Goal: Task Accomplishment & Management: Manage account settings

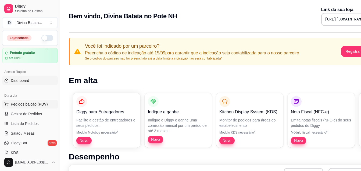
click at [25, 103] on span "Pedidos balcão (PDV)" at bounding box center [29, 103] width 37 height 5
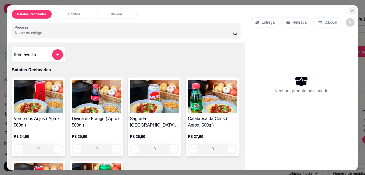
click at [350, 9] on icon "Close" at bounding box center [352, 11] width 4 height 4
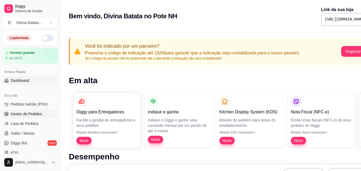
click at [35, 114] on span "Gestor de Pedidos" at bounding box center [26, 113] width 31 height 5
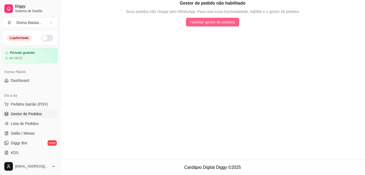
click at [218, 22] on span "Habilitar gestor de pedidos" at bounding box center [212, 22] width 45 height 6
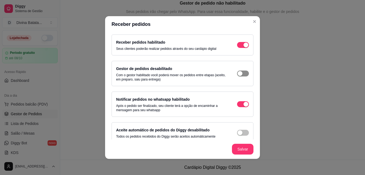
click at [239, 71] on span "button" at bounding box center [243, 73] width 12 height 6
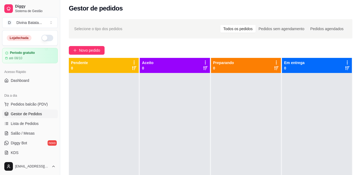
scroll to position [2, 0]
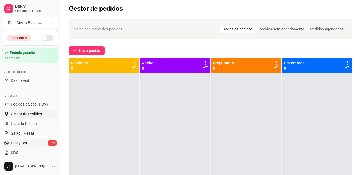
click at [22, 141] on span "Diggy Bot" at bounding box center [19, 142] width 16 height 5
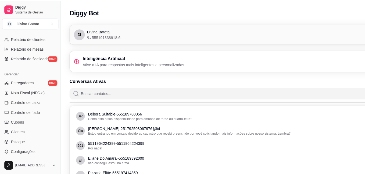
scroll to position [182, 0]
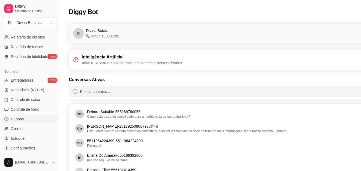
click at [22, 118] on span "Cupons" at bounding box center [17, 118] width 13 height 5
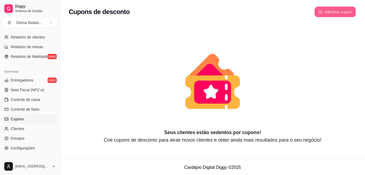
click at [340, 13] on button "Adicionar cupom" at bounding box center [334, 12] width 41 height 10
select select "FIXED_VALUE"
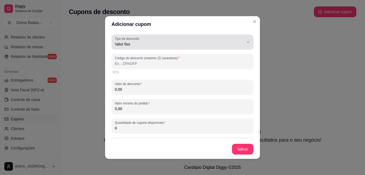
click at [246, 42] on icon "button" at bounding box center [248, 42] width 4 height 4
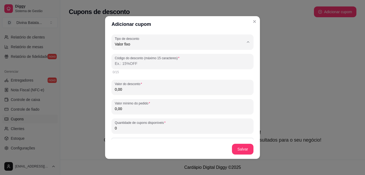
click at [121, 66] on span "Porcentagem" at bounding box center [175, 65] width 119 height 5
type input "PERCENTAGE"
select select "PERCENTAGE"
click at [134, 63] on input "Código do desconto (máximo 15 caracteres)" at bounding box center [182, 63] width 135 height 5
type input "DIVINA10"
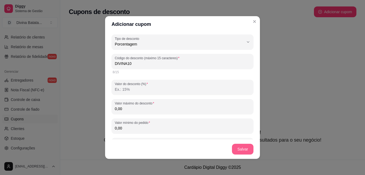
click at [236, 149] on button "Salvar" at bounding box center [242, 148] width 21 height 11
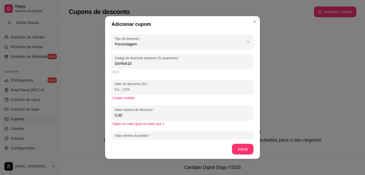
drag, startPoint x: 117, startPoint y: 88, endPoint x: 129, endPoint y: 92, distance: 13.1
click at [117, 88] on input "Valor do desconto (%)" at bounding box center [182, 88] width 135 height 5
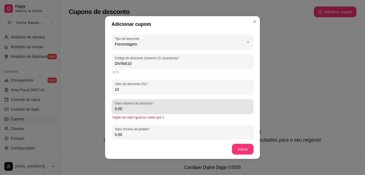
type input "10"
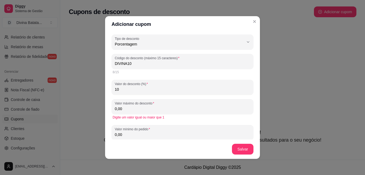
click at [125, 110] on input "0,00" at bounding box center [182, 108] width 135 height 5
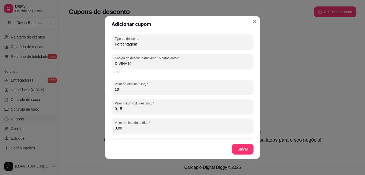
click at [124, 110] on input "0,15" at bounding box center [182, 108] width 135 height 5
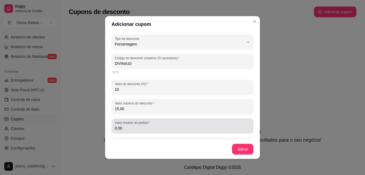
type input "15,00"
click at [124, 128] on input "0,00" at bounding box center [182, 127] width 135 height 5
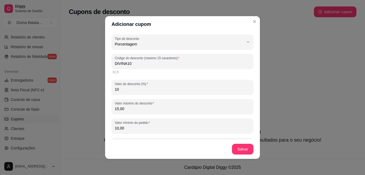
type input "10,00"
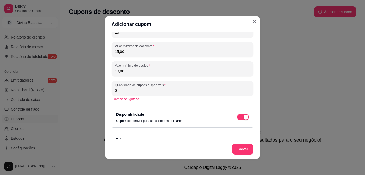
scroll to position [60, 0]
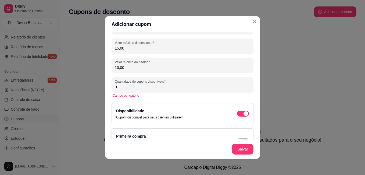
click at [122, 88] on input "0" at bounding box center [182, 86] width 135 height 5
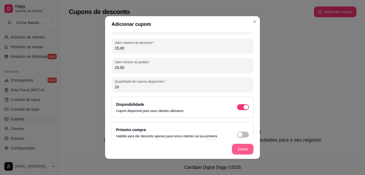
type input "10"
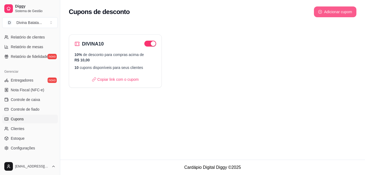
click at [335, 9] on button "Adicionar cupom" at bounding box center [335, 11] width 42 height 11
select select "FIXED_VALUE"
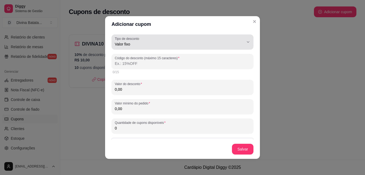
click at [246, 42] on icon "button" at bounding box center [248, 42] width 4 height 4
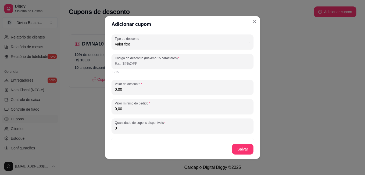
click at [147, 66] on span "Porcentagem" at bounding box center [175, 65] width 119 height 5
type input "PERCENTAGE"
select select "PERCENTAGE"
click at [131, 62] on input "Código do desconto (máximo 15 caracteres)" at bounding box center [182, 63] width 135 height 5
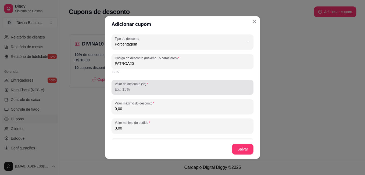
type input "PATROA20"
click at [133, 88] on input "Valor do desconto (%)" at bounding box center [182, 88] width 135 height 5
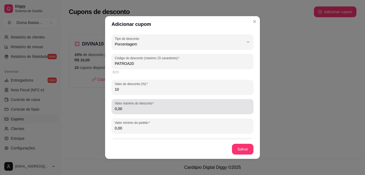
type input "10"
click at [115, 110] on input "0,00" at bounding box center [182, 108] width 135 height 5
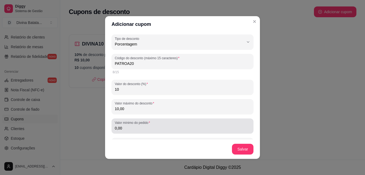
type input "10,00"
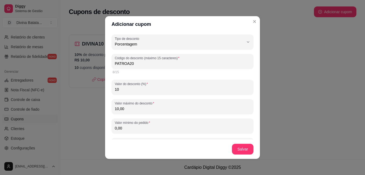
click at [115, 129] on input "0,00" at bounding box center [182, 127] width 135 height 5
type input "5,00"
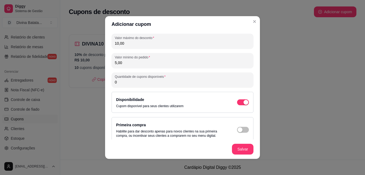
scroll to position [69, 0]
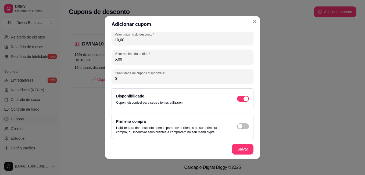
drag, startPoint x: 116, startPoint y: 79, endPoint x: 111, endPoint y: 72, distance: 8.4
click at [108, 78] on div "PERCENTAGE Tipo de desconto Valor fixo Porcentagem Frete grátis Tipo de descont…" at bounding box center [182, 85] width 155 height 107
type input "10"
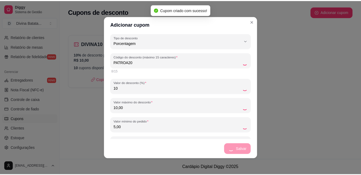
scroll to position [0, 0]
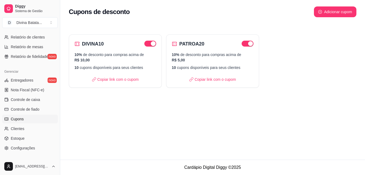
click at [299, 143] on div "Cupons de desconto Adicionar cupom DIVINA10 10% de desconto para compras acima …" at bounding box center [212, 79] width 305 height 159
click at [23, 79] on span "Entregadores" at bounding box center [22, 79] width 23 height 5
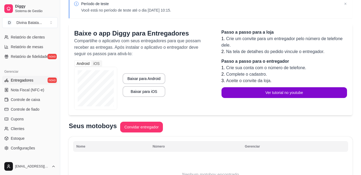
scroll to position [26, 0]
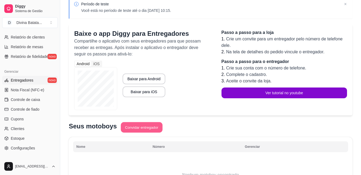
click at [140, 128] on button "Convidar entregador" at bounding box center [142, 127] width 42 height 10
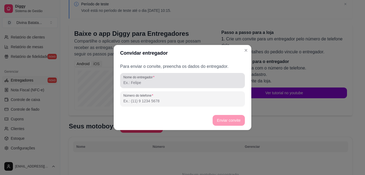
click at [141, 79] on label "Nome do entregador" at bounding box center [139, 77] width 33 height 5
click at [141, 80] on input "Nome do entregador" at bounding box center [182, 82] width 118 height 5
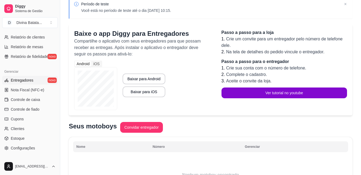
click at [84, 63] on div "Android" at bounding box center [83, 63] width 17 height 5
click at [75, 61] on input "Android" at bounding box center [75, 61] width 0 height 0
click at [133, 128] on button "Convidar entregador" at bounding box center [142, 127] width 42 height 10
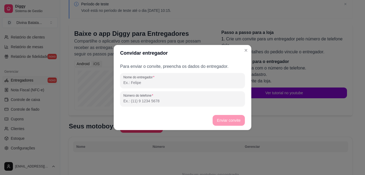
click at [133, 83] on input "Nome do entregador" at bounding box center [182, 82] width 118 height 5
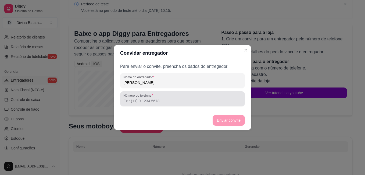
type input "[PERSON_NAME]"
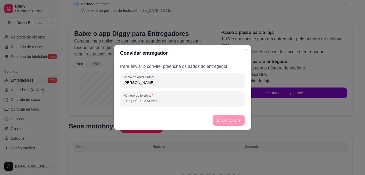
click at [147, 103] on input "Número do telefone" at bounding box center [182, 100] width 118 height 5
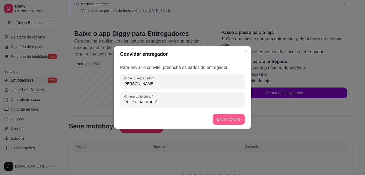
type input "[PHONE_NUMBER]"
click at [231, 118] on button "Enviar convite" at bounding box center [228, 119] width 32 height 11
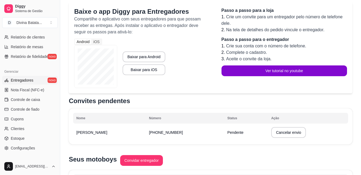
scroll to position [49, 0]
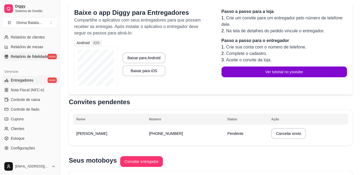
click at [23, 53] on link "Relatório de fidelidade novo" at bounding box center [30, 56] width 56 height 9
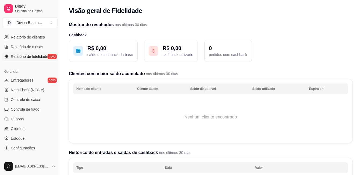
click at [57, 105] on div "Diggy Sistema de Gestão D Divina Batata ... Loja fechada Período gratuito até 0…" at bounding box center [30, 87] width 60 height 175
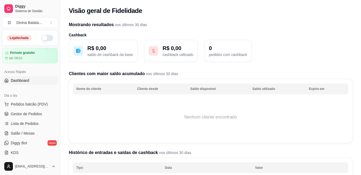
click at [33, 81] on link "Dashboard" at bounding box center [30, 80] width 56 height 9
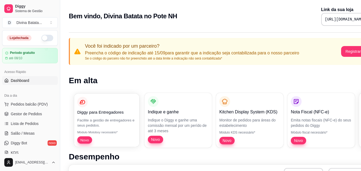
click at [125, 121] on p "Facilite a gestão de entregadores e seus pedidos." at bounding box center [106, 122] width 59 height 10
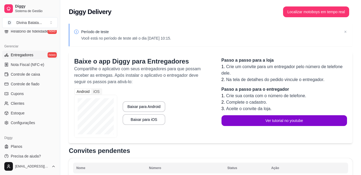
scroll to position [212, 0]
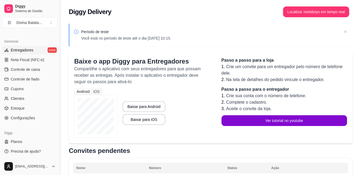
drag, startPoint x: 58, startPoint y: 117, endPoint x: 59, endPoint y: 100, distance: 17.5
click at [57, 100] on div "Diggy Sistema de Gestão D Divina Batata ... Loja fechada Período gratuito até 0…" at bounding box center [30, 87] width 60 height 175
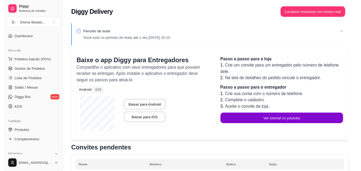
scroll to position [46, 0]
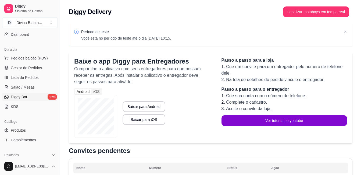
click at [27, 98] on link "Diggy Bot novo" at bounding box center [30, 96] width 56 height 9
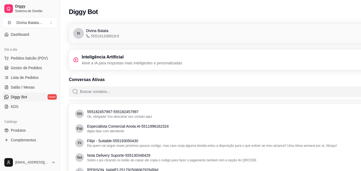
drag, startPoint x: 58, startPoint y: 59, endPoint x: 56, endPoint y: 30, distance: 28.2
click at [56, 30] on div "Diggy Sistema de Gestão D Divina Batata ... Loja fechada Período gratuito até 0…" at bounding box center [30, 85] width 60 height 171
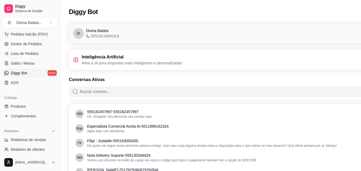
scroll to position [86, 0]
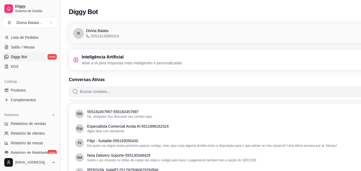
click at [58, 154] on button "Toggle Sidebar" at bounding box center [60, 85] width 4 height 171
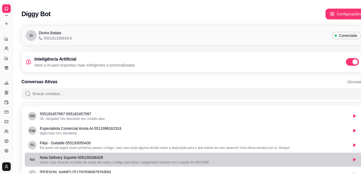
scroll to position [51, 0]
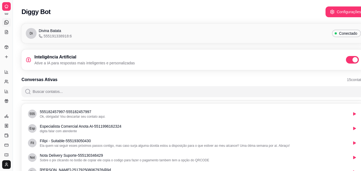
drag, startPoint x: 13, startPoint y: 59, endPoint x: 55, endPoint y: 67, distance: 42.3
click at [55, 67] on div "Diggy Sistema de Gestão D Divina Batata ... Loja fechada Período gratuito até 0…" at bounding box center [180, 174] width 361 height 349
drag, startPoint x: 12, startPoint y: 53, endPoint x: 54, endPoint y: 58, distance: 41.7
click at [54, 57] on div "Diggy Sistema de Gestão D Divina Batata ... Loja fechada Período gratuito até 0…" at bounding box center [180, 174] width 361 height 349
click at [9, 115] on link "Entregadores novo" at bounding box center [6, 115] width 9 height 9
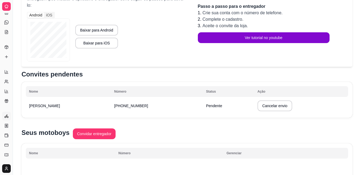
scroll to position [73, 0]
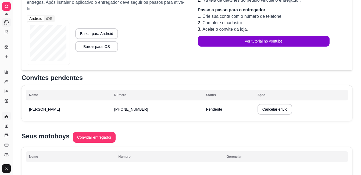
click at [6, 25] on link "Diggy Bot novo" at bounding box center [6, 22] width 9 height 9
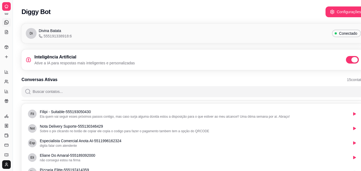
click at [348, 59] on span at bounding box center [352, 60] width 13 height 8
click at [348, 61] on input "checkbox" at bounding box center [346, 62] width 3 height 3
click at [5, 5] on icon at bounding box center [6, 6] width 4 height 4
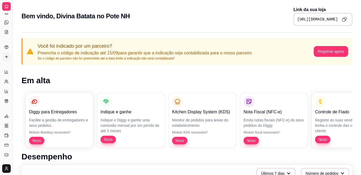
click at [6, 56] on icon at bounding box center [6, 57] width 4 height 4
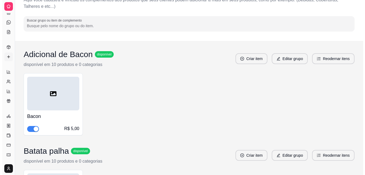
scroll to position [28, 0]
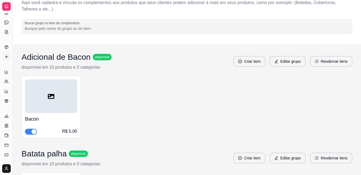
click at [52, 97] on icon at bounding box center [51, 96] width 6 height 6
click at [50, 95] on icon at bounding box center [51, 96] width 6 height 5
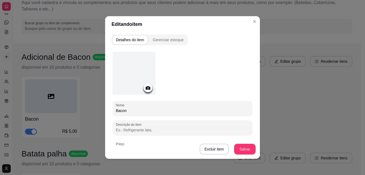
click at [147, 86] on icon at bounding box center [148, 87] width 5 height 3
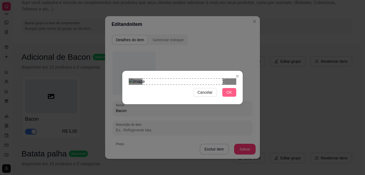
click at [231, 95] on span "OK" at bounding box center [228, 92] width 5 height 6
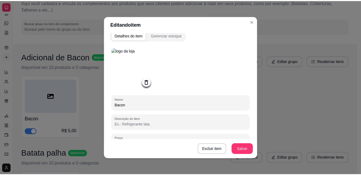
scroll to position [0, 0]
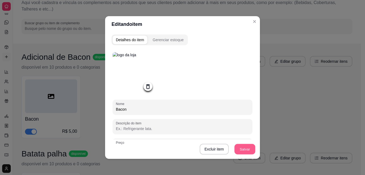
click at [240, 149] on button "Salvar" at bounding box center [244, 149] width 21 height 10
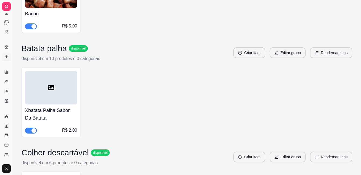
scroll to position [137, 0]
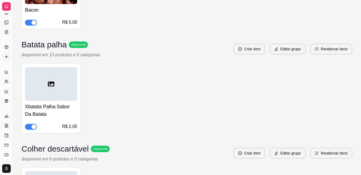
click at [52, 83] on icon at bounding box center [51, 83] width 6 height 5
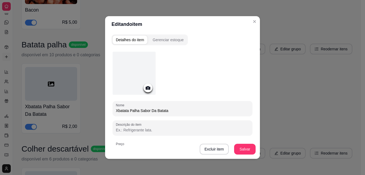
click at [145, 85] on icon at bounding box center [148, 88] width 6 height 6
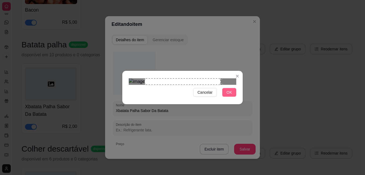
click at [232, 96] on button "OK" at bounding box center [229, 92] width 14 height 9
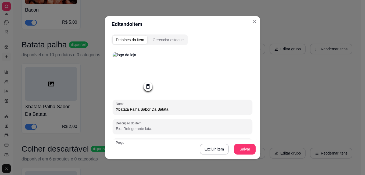
click at [153, 109] on input "Xbatata Palha Sabor Da Batata" at bounding box center [182, 108] width 133 height 5
click at [128, 110] on input "Xbatata Palha Batata" at bounding box center [182, 108] width 133 height 5
type input "Palha Batata"
click at [250, 146] on button "Salvar" at bounding box center [244, 148] width 21 height 11
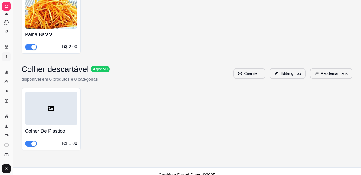
scroll to position [217, 0]
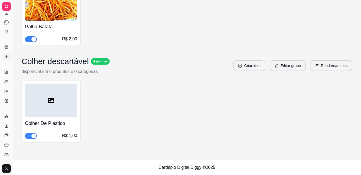
click at [50, 101] on icon at bounding box center [51, 100] width 6 height 6
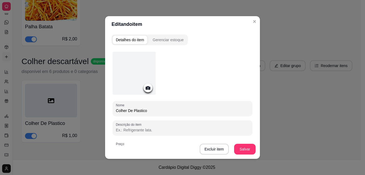
click at [146, 87] on icon at bounding box center [148, 87] width 5 height 3
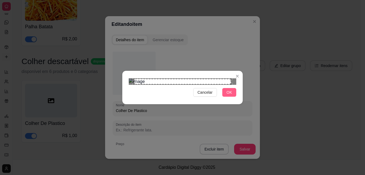
click at [230, 95] on span "OK" at bounding box center [228, 92] width 5 height 6
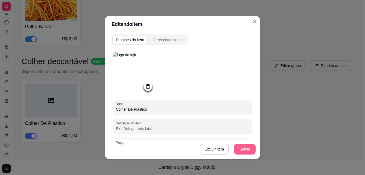
click at [247, 146] on button "Salvar" at bounding box center [244, 148] width 21 height 11
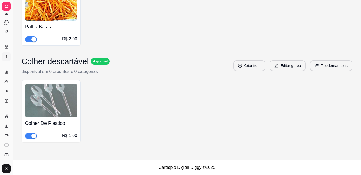
click at [168, 99] on div "Colher De Plastico R$ 1,00" at bounding box center [186, 111] width 331 height 62
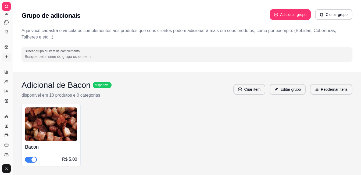
scroll to position [0, 0]
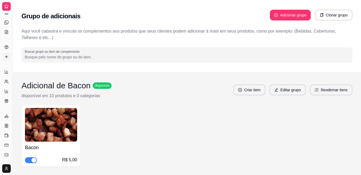
click at [7, 165] on html "Diggy Sistema de Gestão D Divina Batata ... Loja fechada Período gratuito até 0…" at bounding box center [180, 87] width 361 height 175
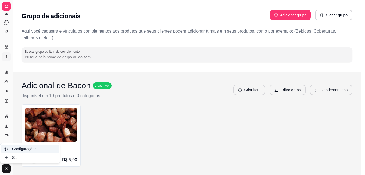
click at [38, 150] on link "Configurações" at bounding box center [29, 148] width 57 height 9
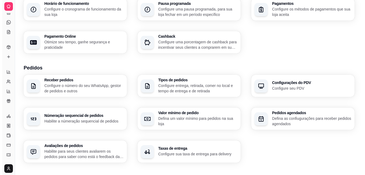
scroll to position [69, 0]
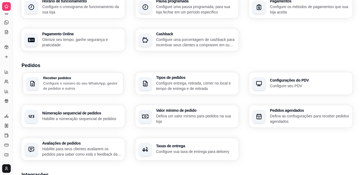
click at [49, 80] on p "Configure o número do seu WhatsApp, gestor de pedidos e outros" at bounding box center [81, 85] width 77 height 10
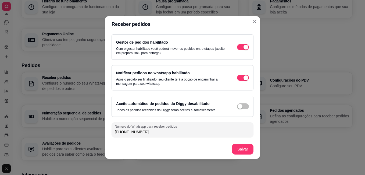
scroll to position [0, 0]
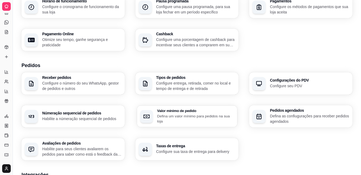
click at [172, 122] on p "Defina um valor mínimo para pedidos na sua loja" at bounding box center [195, 118] width 77 height 10
click at [186, 155] on div "Taxas de entrega Configure sua taxa de entrega para delivery" at bounding box center [187, 148] width 100 height 21
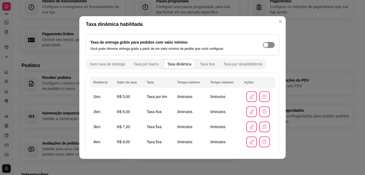
click at [264, 44] on span "button" at bounding box center [269, 45] width 12 height 6
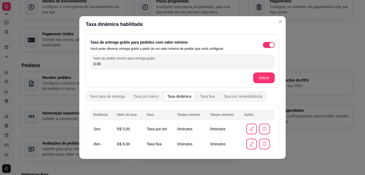
drag, startPoint x: 100, startPoint y: 64, endPoint x: 76, endPoint y: 62, distance: 23.7
click at [76, 62] on div "Taxa dinâmica habilitada Taxa de entrega grátis para pedidos com valor mínimo V…" at bounding box center [182, 87] width 365 height 175
type input "80,00"
click at [258, 80] on button "Salvar" at bounding box center [263, 77] width 21 height 11
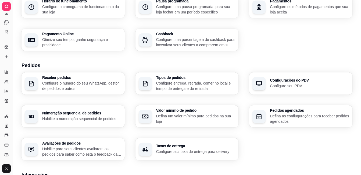
click at [313, 56] on div "Loja Informações da loja Principais informações da sua loja como endereço, nome…" at bounding box center [186, 118] width 331 height 333
click at [80, 113] on h3 "Númeração sequencial de pedidos" at bounding box center [81, 113] width 77 height 4
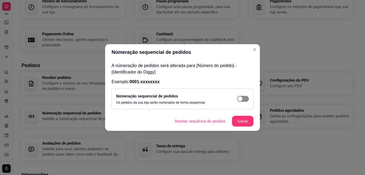
click at [245, 97] on span "button" at bounding box center [243, 99] width 12 height 6
click at [242, 122] on button "Salvar" at bounding box center [242, 121] width 21 height 10
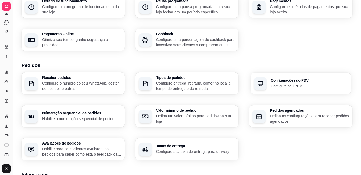
click at [295, 85] on p "Configure seu PDV" at bounding box center [309, 85] width 77 height 5
click at [177, 88] on p "Configure entrega, retirada, comer no local e tempo de entrega e de retirada" at bounding box center [195, 85] width 77 height 10
click at [292, 89] on div "Configurações do PDV Configure seu PDV" at bounding box center [301, 83] width 100 height 21
click at [205, 51] on div "Loja Informações da loja Principais informações da sua loja como endereço, nome…" at bounding box center [186, 118] width 331 height 333
click at [201, 47] on p "Configure uma porcentagem de cashback para incentivar seus clientes a comprarem…" at bounding box center [195, 42] width 77 height 10
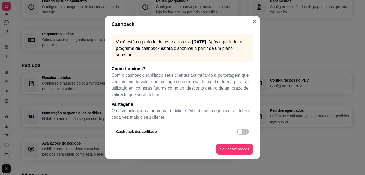
scroll to position [4, 0]
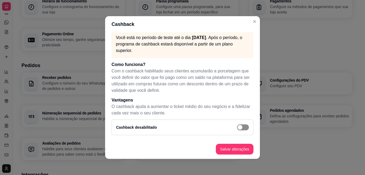
click at [237, 130] on span "button" at bounding box center [243, 127] width 12 height 6
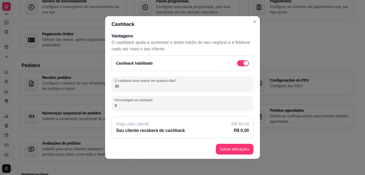
scroll to position [69, 0]
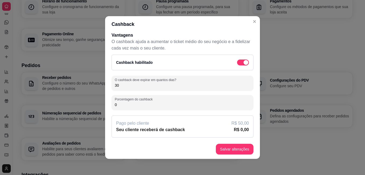
drag, startPoint x: 236, startPoint y: 129, endPoint x: 242, endPoint y: 143, distance: 15.0
click at [236, 129] on article "R$ 0,00" at bounding box center [241, 129] width 15 height 6
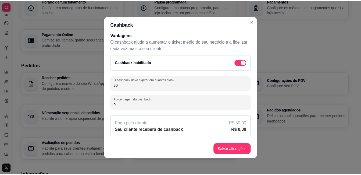
scroll to position [69, 0]
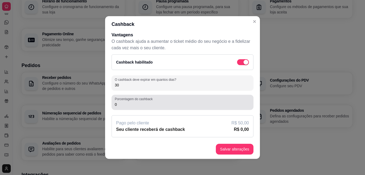
click at [140, 107] on div "0" at bounding box center [182, 102] width 135 height 11
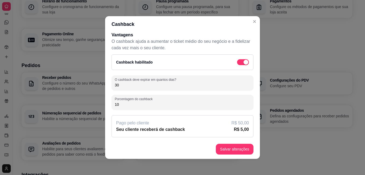
type input "1"
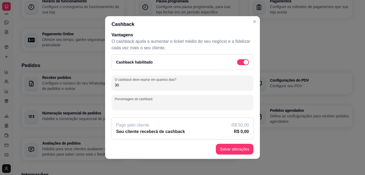
type input "8"
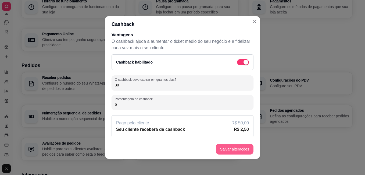
type input "5"
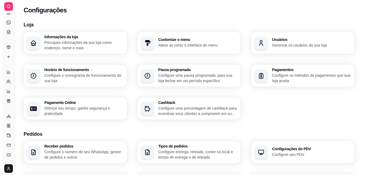
scroll to position [0, 0]
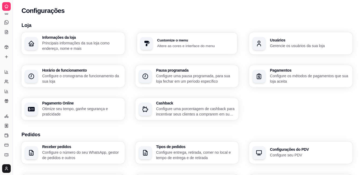
click at [174, 41] on h3 "Customize o menu" at bounding box center [195, 40] width 77 height 4
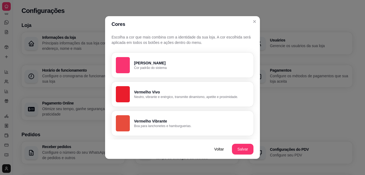
click at [253, 46] on div "Escolha a cor que mais combina com a identidade da sua loja. A cor escolhida se…" at bounding box center [182, 85] width 155 height 107
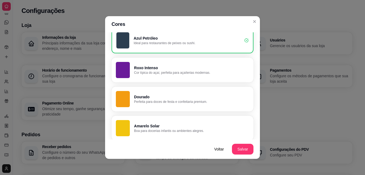
scroll to position [284, 0]
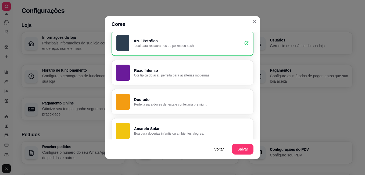
click at [119, 104] on div "button" at bounding box center [123, 101] width 14 height 16
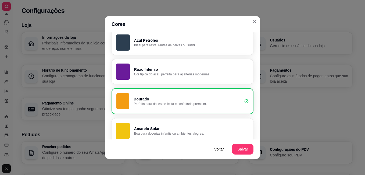
scroll to position [283, 0]
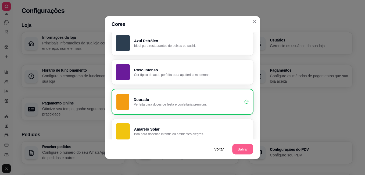
click at [244, 147] on button "Salvar" at bounding box center [242, 149] width 21 height 10
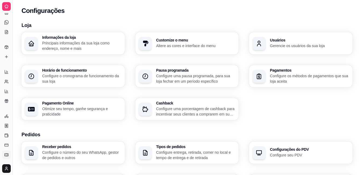
click at [9, 152] on link "Cupons" at bounding box center [6, 154] width 9 height 9
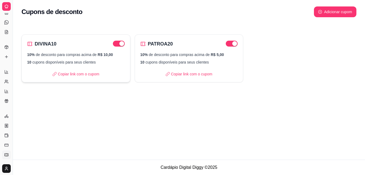
click at [96, 52] on p "10% de desconto para compras acima de R$ 10,00" at bounding box center [76, 54] width 98 height 5
select select "PERCENTAGE"
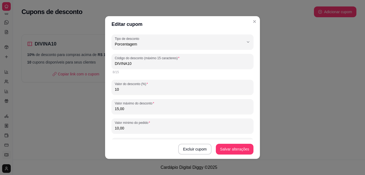
click at [117, 127] on input "10,00" at bounding box center [182, 127] width 135 height 5
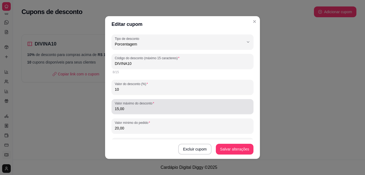
type input "20,00"
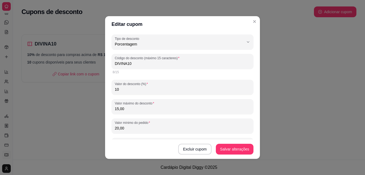
drag, startPoint x: 116, startPoint y: 108, endPoint x: 112, endPoint y: 108, distance: 4.0
click at [112, 108] on div "Valor máximo do desconto 15,00" at bounding box center [182, 106] width 142 height 15
type input "50,00"
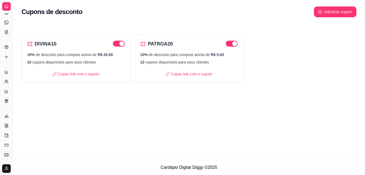
click at [334, 95] on div "Cupons de desconto Adicionar cupom DIVINA10 10% de desconto para compras acima …" at bounding box center [189, 79] width 352 height 159
click at [341, 12] on button "Adicionar cupom" at bounding box center [335, 11] width 42 height 11
select select "FIXED_VALUE"
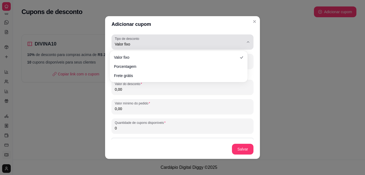
click at [246, 42] on icon "button" at bounding box center [248, 42] width 4 height 4
click at [246, 43] on icon "button" at bounding box center [248, 42] width 4 height 4
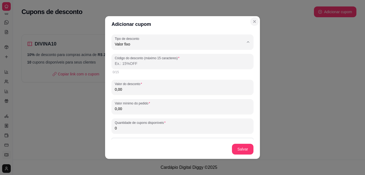
click at [256, 21] on button "Close" at bounding box center [254, 21] width 9 height 9
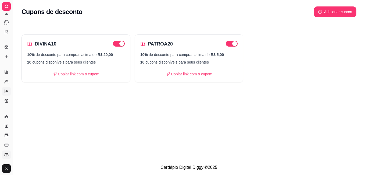
click at [7, 90] on icon at bounding box center [7, 91] width 0 height 2
select select "TOTAL_OF_ORDERS"
select select "7"
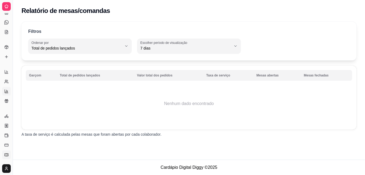
click at [7, 155] on icon at bounding box center [6, 154] width 4 height 4
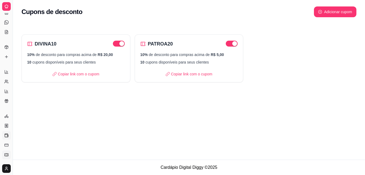
click at [7, 133] on icon at bounding box center [6, 134] width 3 height 2
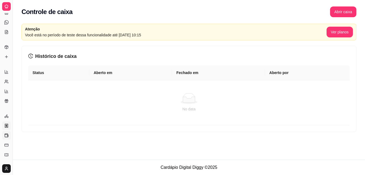
click at [7, 126] on icon at bounding box center [6, 125] width 4 height 4
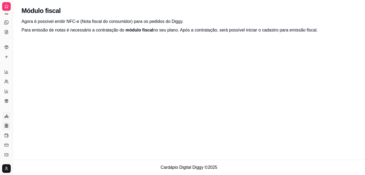
click at [8, 117] on circle at bounding box center [7, 116] width 1 height 1
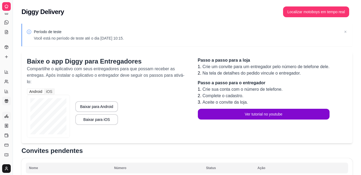
click at [6, 99] on icon at bounding box center [6, 101] width 4 height 4
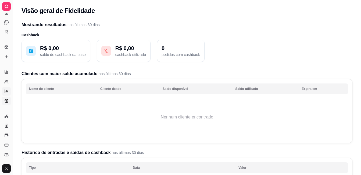
click at [6, 92] on icon at bounding box center [6, 91] width 0 height 1
select select "TOTAL_OF_ORDERS"
select select "7"
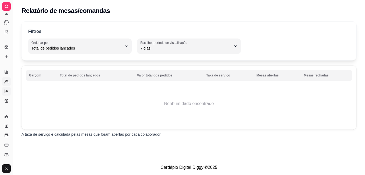
click at [6, 84] on link "Relatório de clientes" at bounding box center [6, 81] width 9 height 9
select select "30"
select select "HIGHEST_TOTAL_SPENT_WITH_ORDERS"
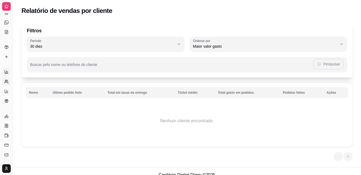
click at [5, 72] on icon at bounding box center [6, 72] width 4 height 4
select select "ALL"
select select "0"
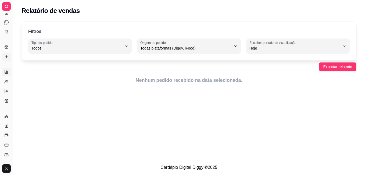
click at [7, 58] on icon at bounding box center [6, 57] width 4 height 4
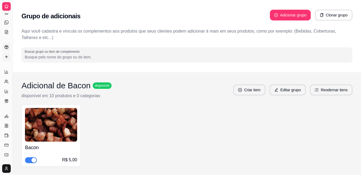
click at [7, 46] on icon at bounding box center [7, 46] width 2 height 1
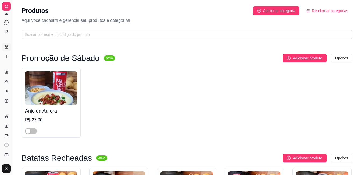
click at [68, 94] on img at bounding box center [51, 88] width 52 height 34
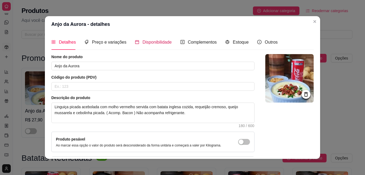
click at [153, 43] on span "Disponibilidade" at bounding box center [156, 42] width 29 height 5
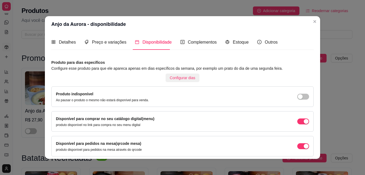
click at [177, 76] on span "Configurar dias" at bounding box center [183, 78] width 26 height 6
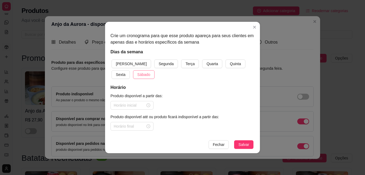
click at [137, 75] on span "Sábado" at bounding box center [143, 74] width 13 height 6
click at [128, 104] on input at bounding box center [130, 105] width 32 height 6
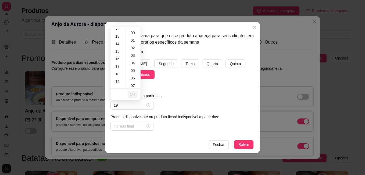
scroll to position [97, 0]
click at [117, 80] on div "19" at bounding box center [117, 79] width 13 height 8
click at [134, 39] on div "30" at bounding box center [133, 40] width 13 height 8
type input "19:30"
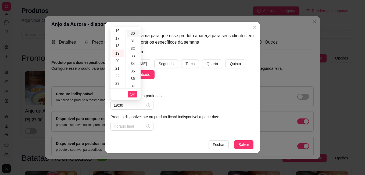
scroll to position [226, 0]
click at [131, 92] on span "OK" at bounding box center [132, 94] width 5 height 6
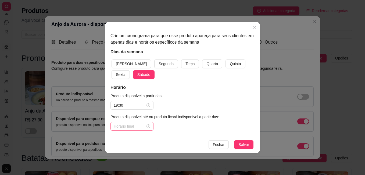
click at [132, 123] on div at bounding box center [131, 126] width 43 height 9
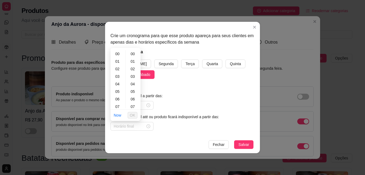
scroll to position [122, 0]
click at [116, 105] on div "23" at bounding box center [117, 104] width 13 height 8
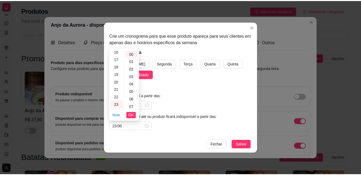
scroll to position [393, 0]
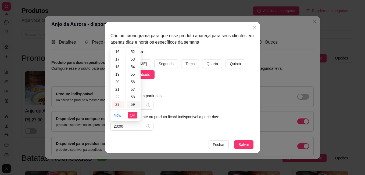
click at [130, 106] on div "59" at bounding box center [133, 104] width 13 height 8
type input "23:59"
click at [132, 114] on span "OK" at bounding box center [132, 115] width 5 height 6
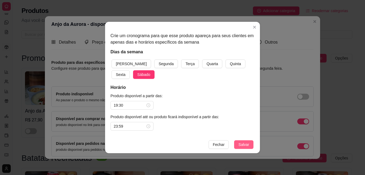
click at [241, 145] on span "Salvar" at bounding box center [243, 144] width 11 height 6
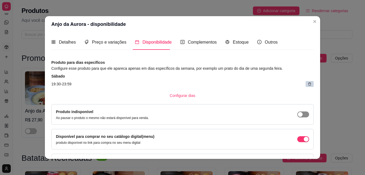
click at [300, 115] on span "button" at bounding box center [303, 114] width 12 height 6
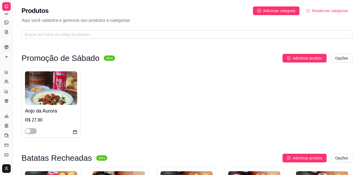
click at [30, 135] on div "Anjo da Aurora R$ 27,90" at bounding box center [50, 103] width 59 height 70
click at [31, 132] on button "button" at bounding box center [31, 131] width 12 height 6
click at [231, 91] on div "Anjo da Aurora R$ 27,90" at bounding box center [186, 103] width 331 height 70
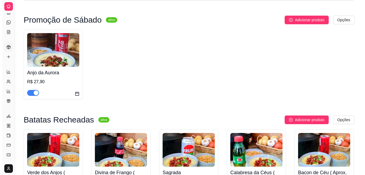
scroll to position [37, 0]
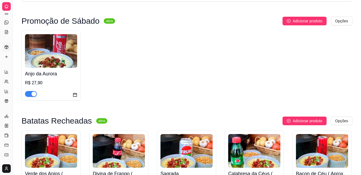
click at [65, 47] on img at bounding box center [51, 51] width 52 height 34
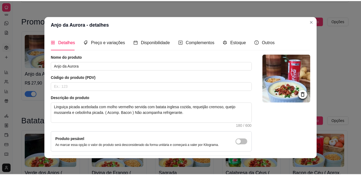
scroll to position [44, 0]
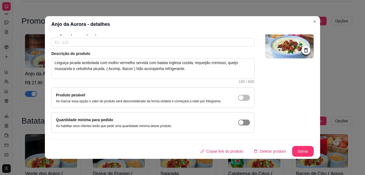
click at [241, 121] on span "button" at bounding box center [244, 122] width 12 height 6
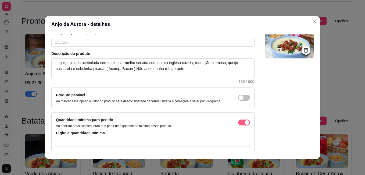
click at [238, 123] on button "button" at bounding box center [244, 122] width 12 height 6
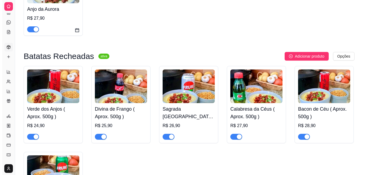
scroll to position [0, 0]
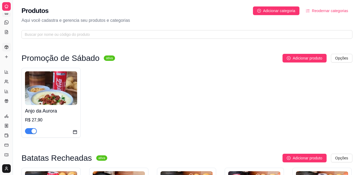
click at [6, 15] on link "Salão / Mesas" at bounding box center [6, 12] width 9 height 9
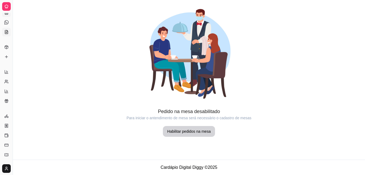
click at [7, 30] on icon at bounding box center [6, 32] width 4 height 4
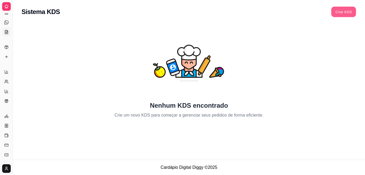
click at [350, 12] on button "Criar KDS" at bounding box center [343, 12] width 25 height 10
click at [8, 46] on icon at bounding box center [6, 46] width 3 height 3
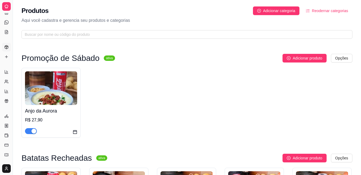
click at [327, 11] on span "Reodernar categorias" at bounding box center [330, 11] width 36 height 6
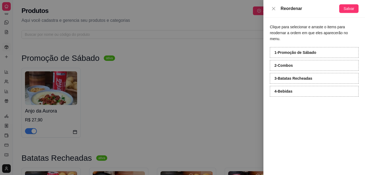
click at [299, 132] on div "Clique para selecionar e arraste o items para reodernar a ordem em que eles apa…" at bounding box center [314, 95] width 102 height 157
click at [350, 11] on span "Salvar" at bounding box center [348, 9] width 11 height 6
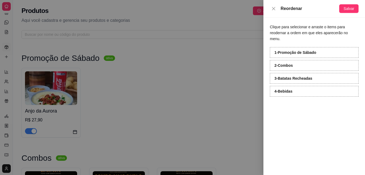
click at [239, 81] on div at bounding box center [182, 87] width 365 height 175
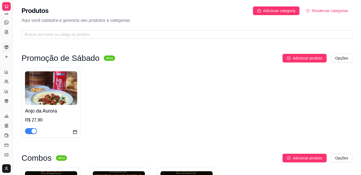
click at [4, 154] on link "Cupons" at bounding box center [6, 154] width 9 height 9
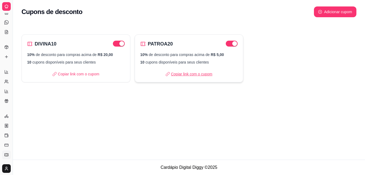
click at [193, 75] on p "Copiar link com o cupom" at bounding box center [188, 73] width 47 height 5
click at [92, 75] on p "Copiar link com o cupom" at bounding box center [75, 73] width 47 height 5
